Goal: Information Seeking & Learning: Learn about a topic

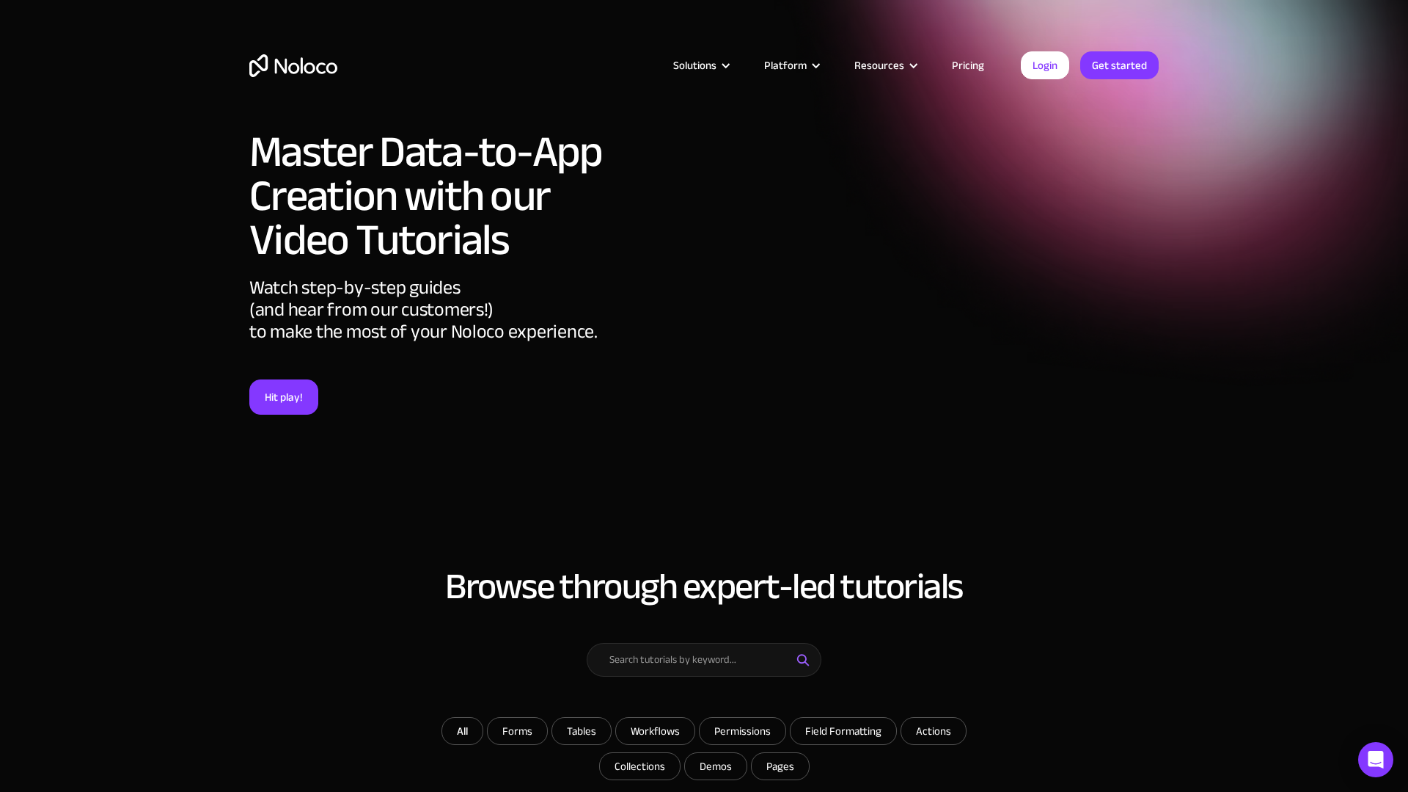
click at [968, 68] on link "Pricing" at bounding box center [968, 65] width 69 height 19
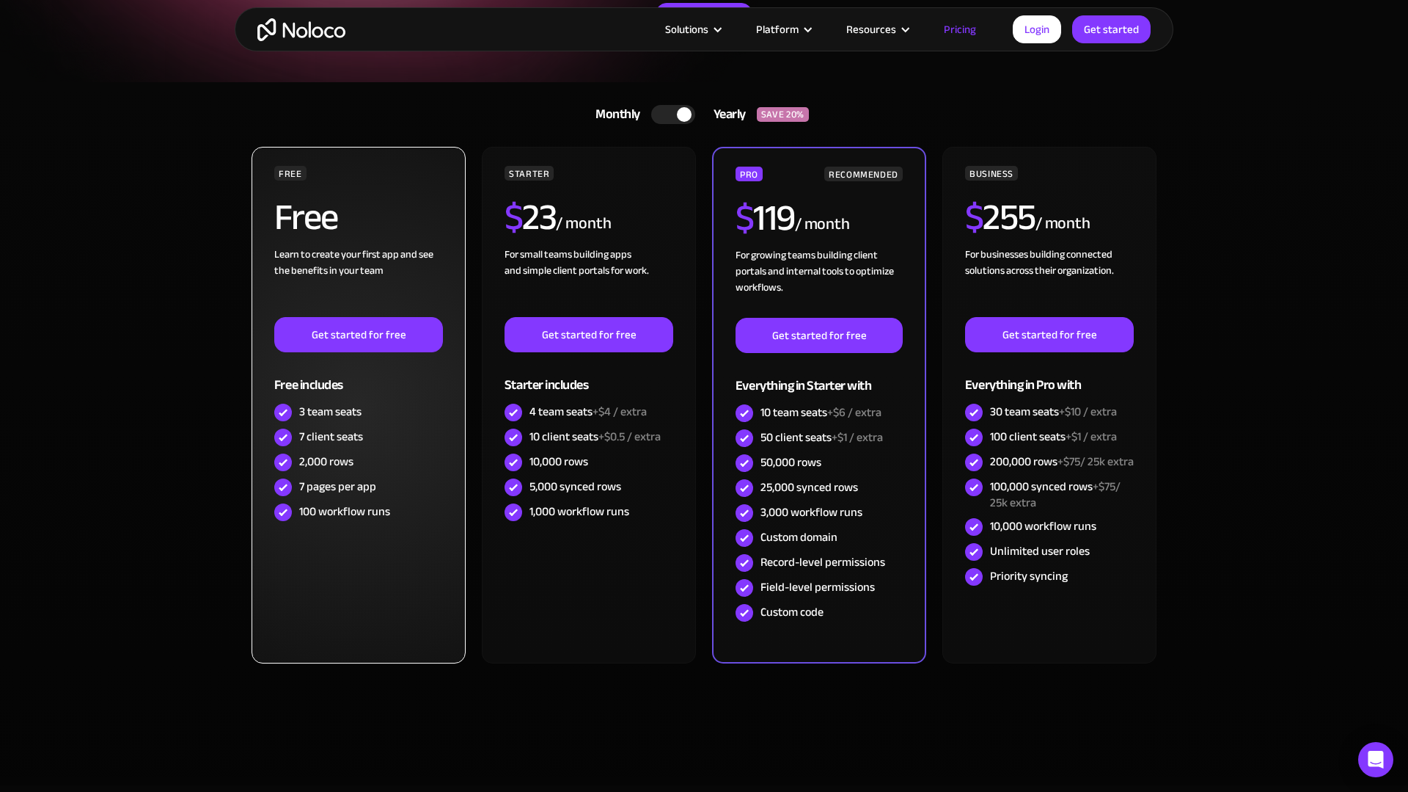
scroll to position [250, 0]
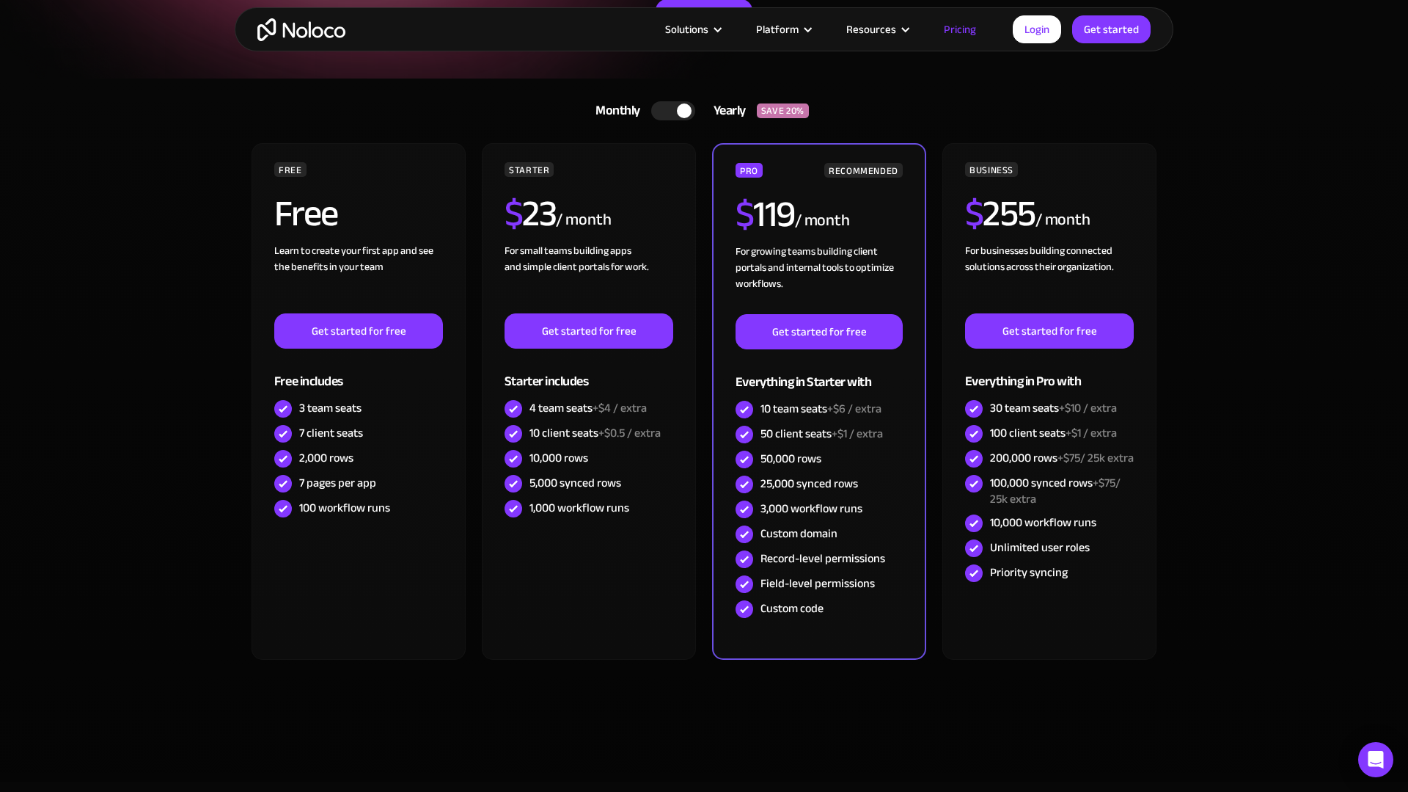
click at [663, 110] on div at bounding box center [673, 110] width 44 height 19
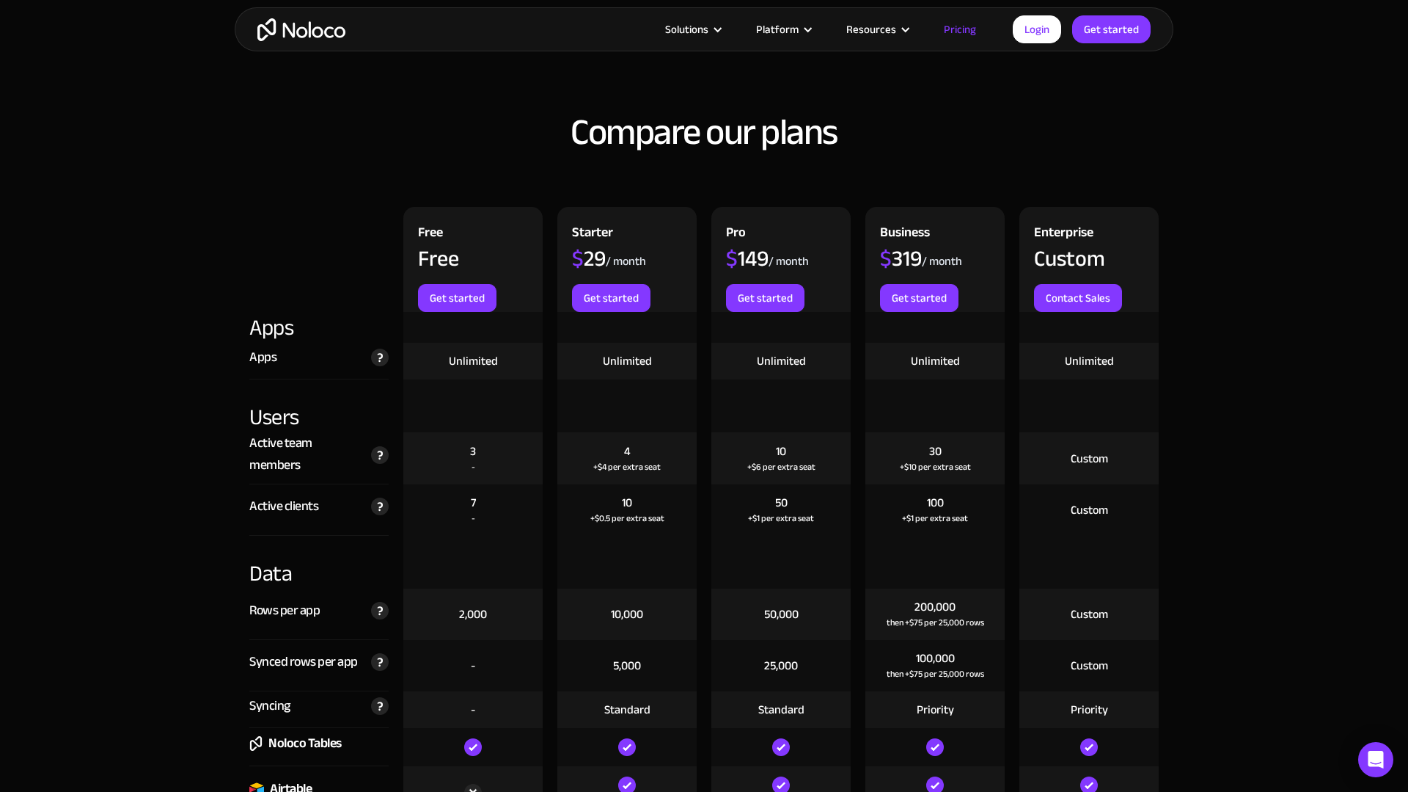
scroll to position [1408, 0]
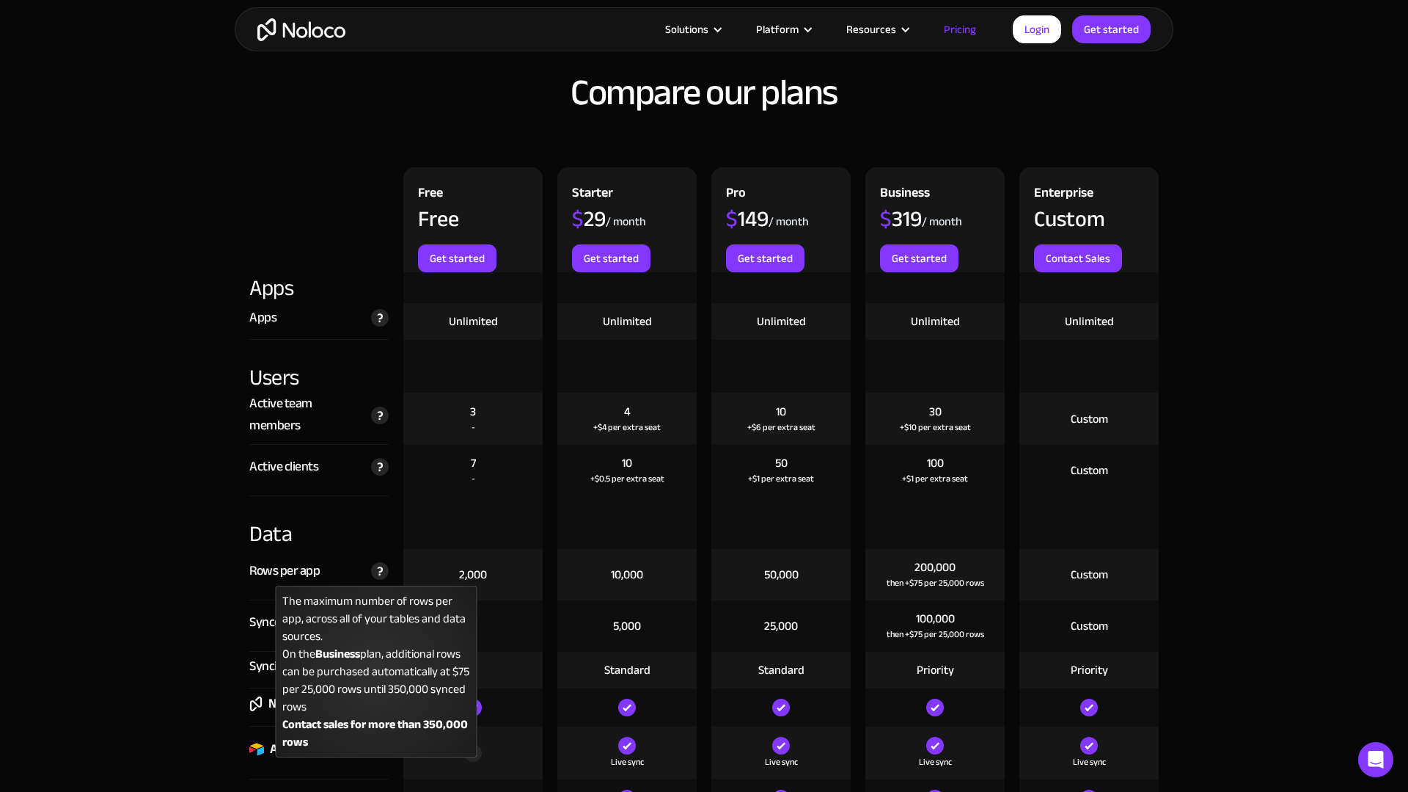
click at [381, 568] on img at bounding box center [380, 571] width 18 height 18
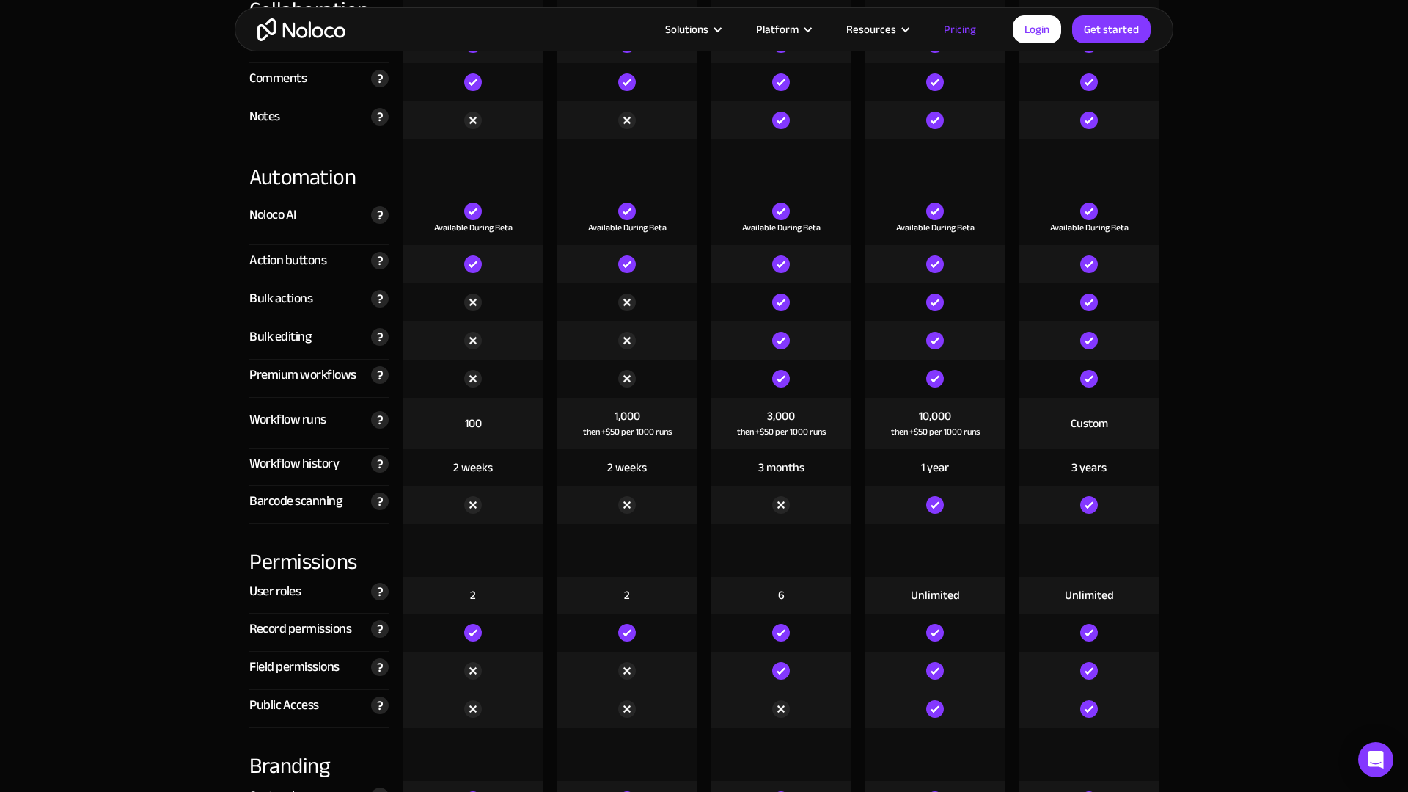
scroll to position [2664, 0]
